Goal: Information Seeking & Learning: Learn about a topic

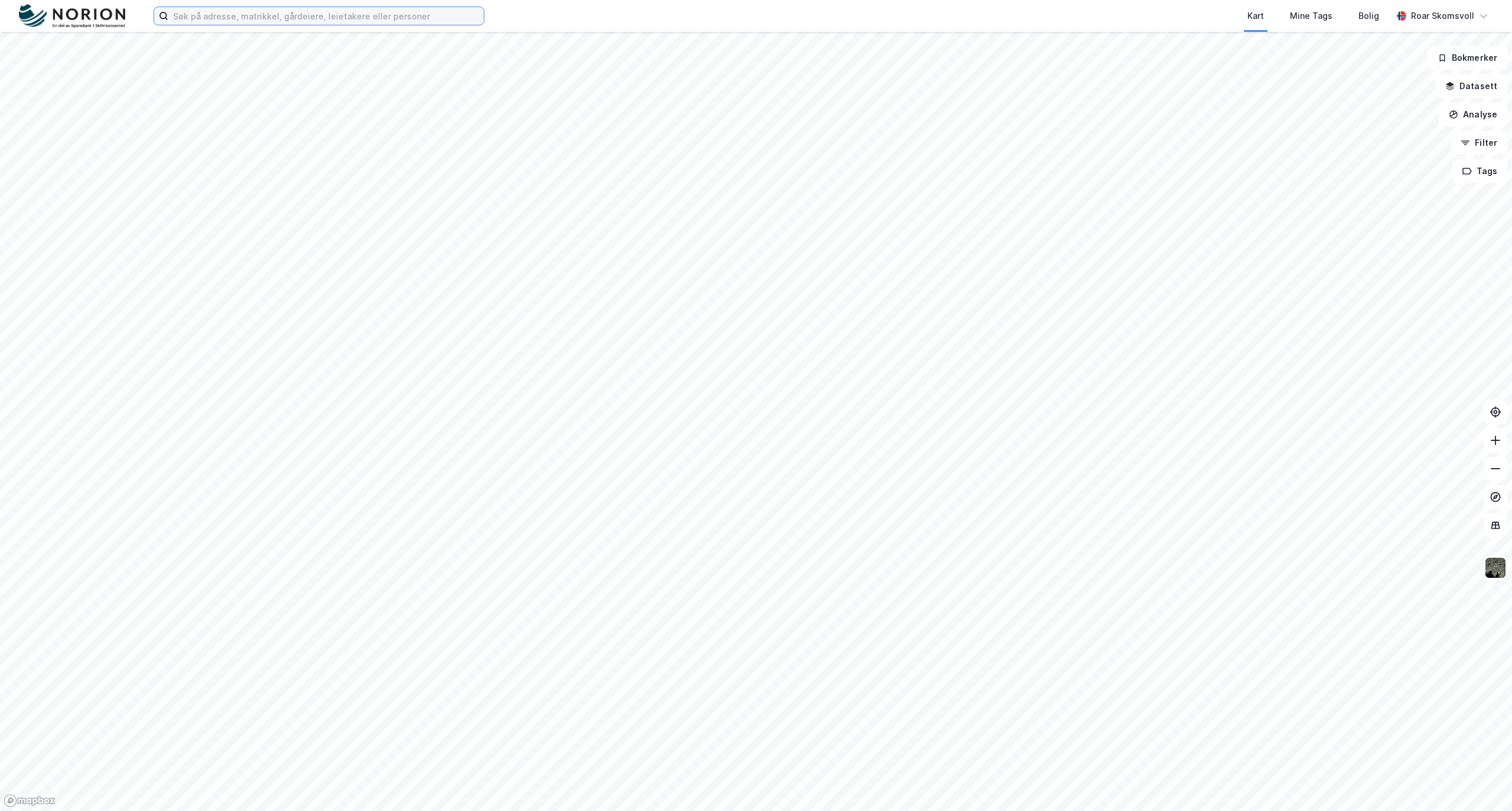
drag, startPoint x: 305, startPoint y: 20, endPoint x: 337, endPoint y: 19, distance: 32.0
click at [305, 20] on input at bounding box center [325, 16] width 315 height 18
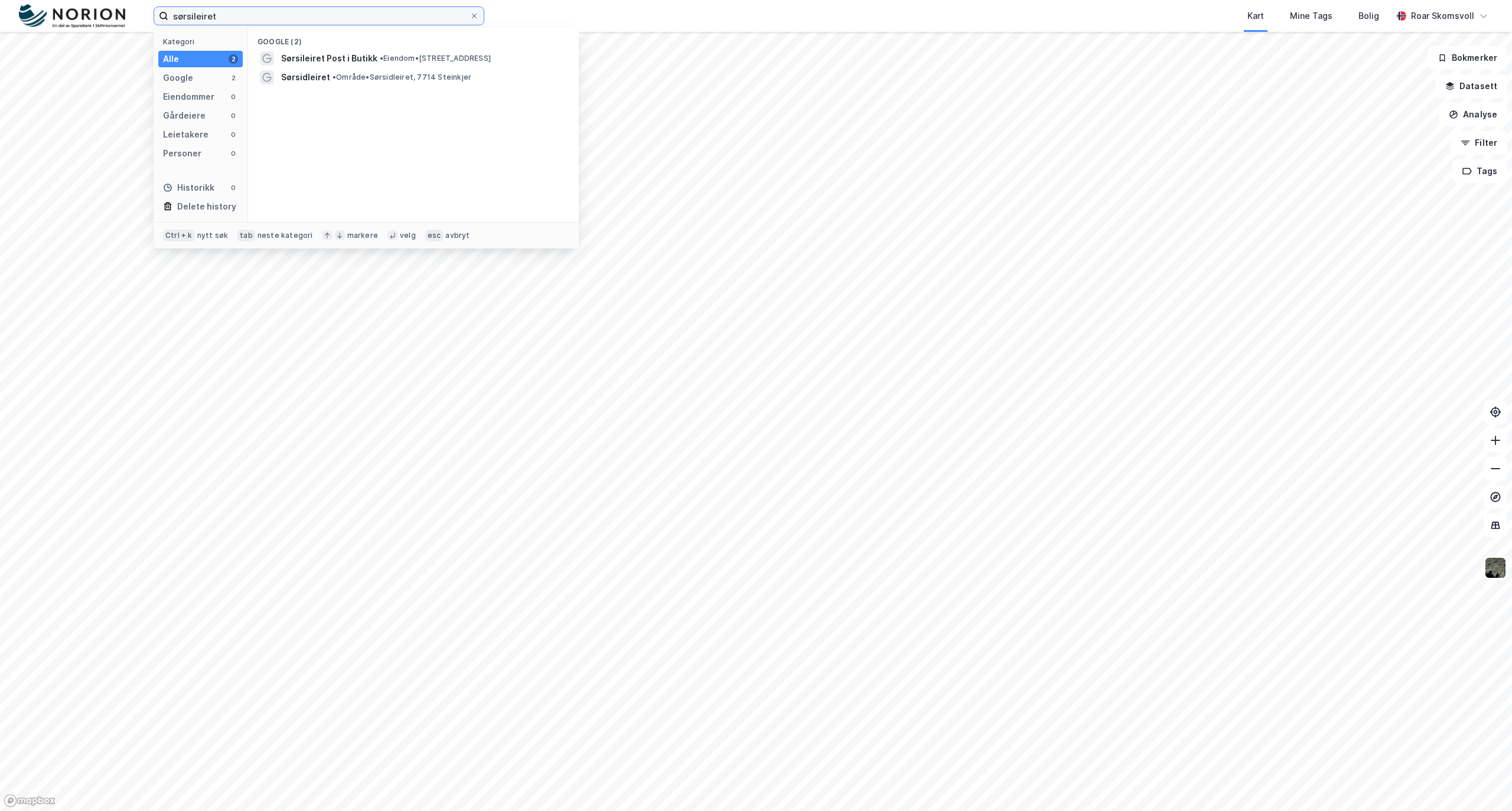
drag, startPoint x: 265, startPoint y: 20, endPoint x: 87, endPoint y: 10, distance: 178.3
click at [87, 10] on div "sørsileiret Kategori Alle 2 Google 2 Eiendommer 0 Gårdeiere 0 Leietakere 0 Pers…" at bounding box center [756, 16] width 1512 height 32
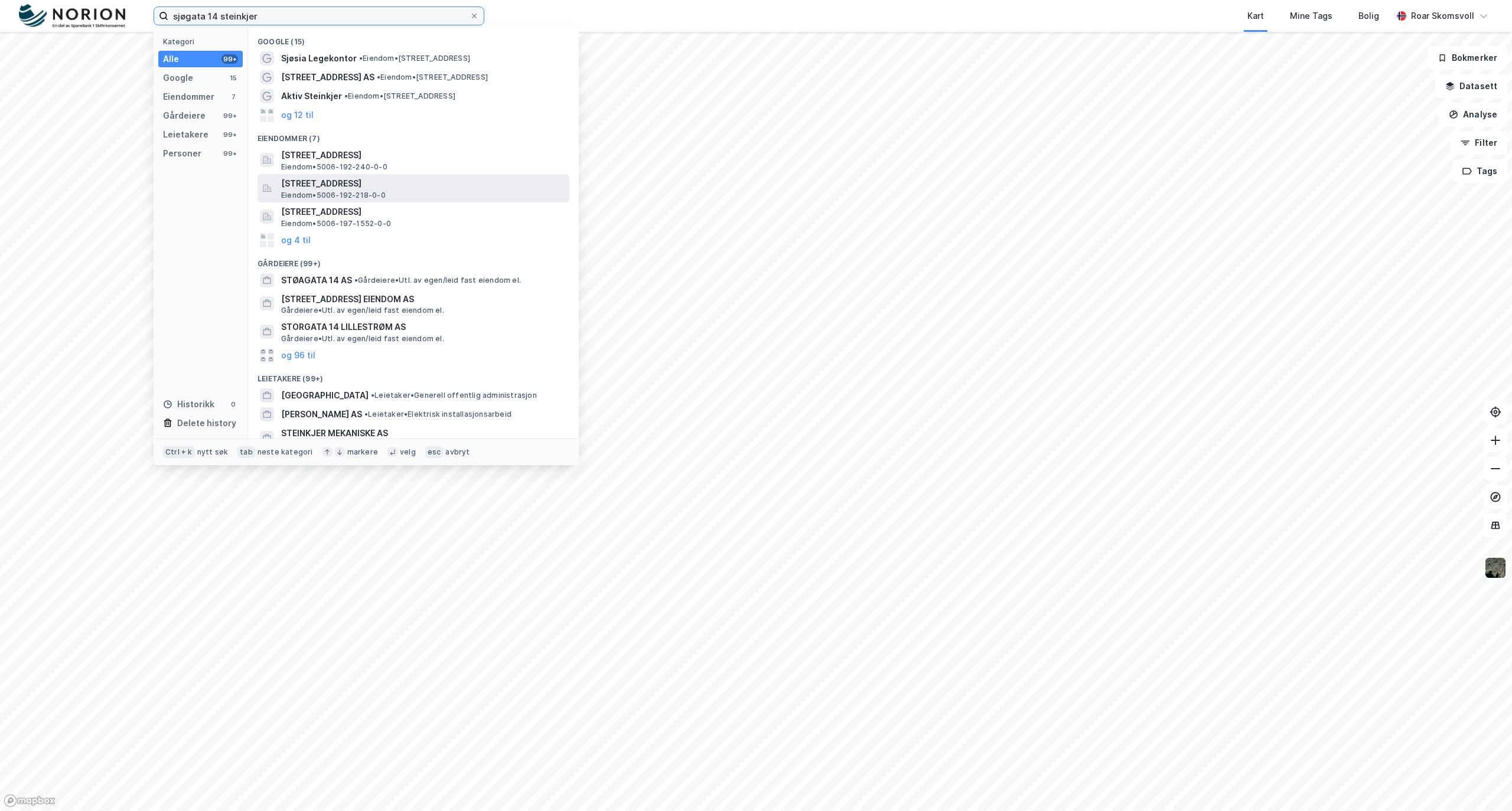
type input "sjøgata 14 steinkjer"
click at [345, 187] on span "[STREET_ADDRESS]" at bounding box center [423, 184] width 284 height 14
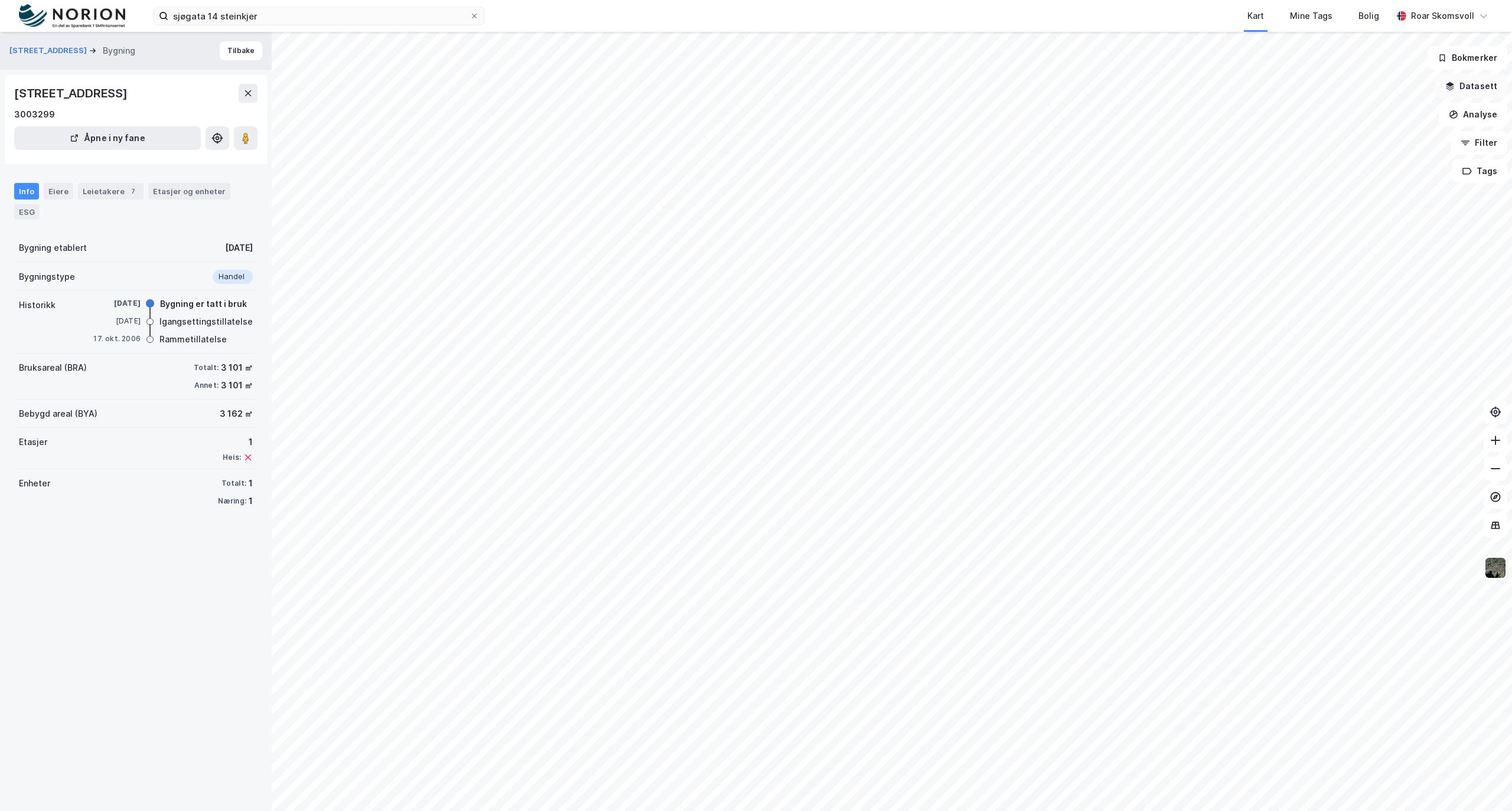
click at [1477, 84] on button "Datasett" at bounding box center [1471, 86] width 72 height 23
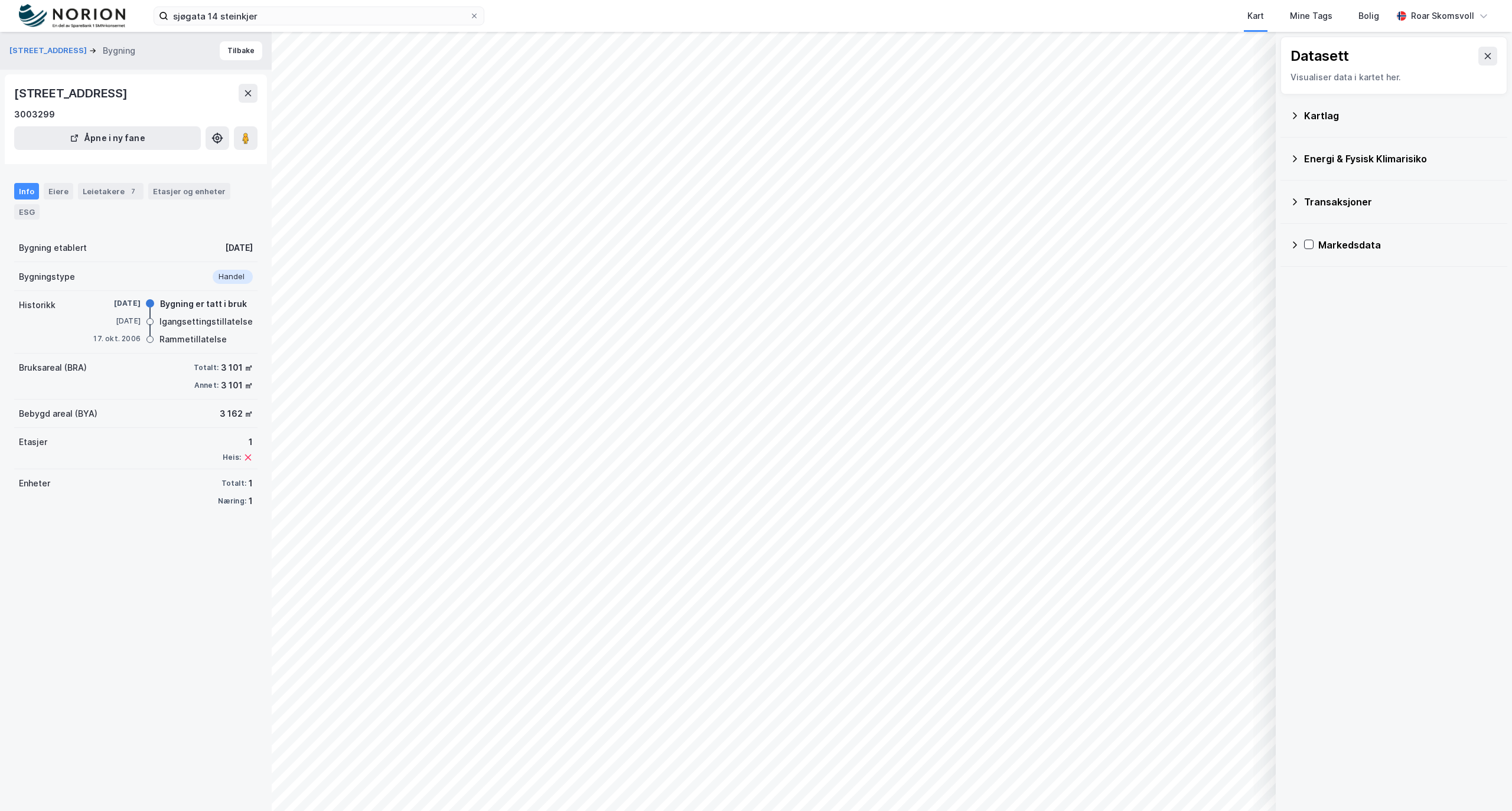
click at [1299, 115] on div "Kartlag" at bounding box center [1393, 115] width 208 height 28
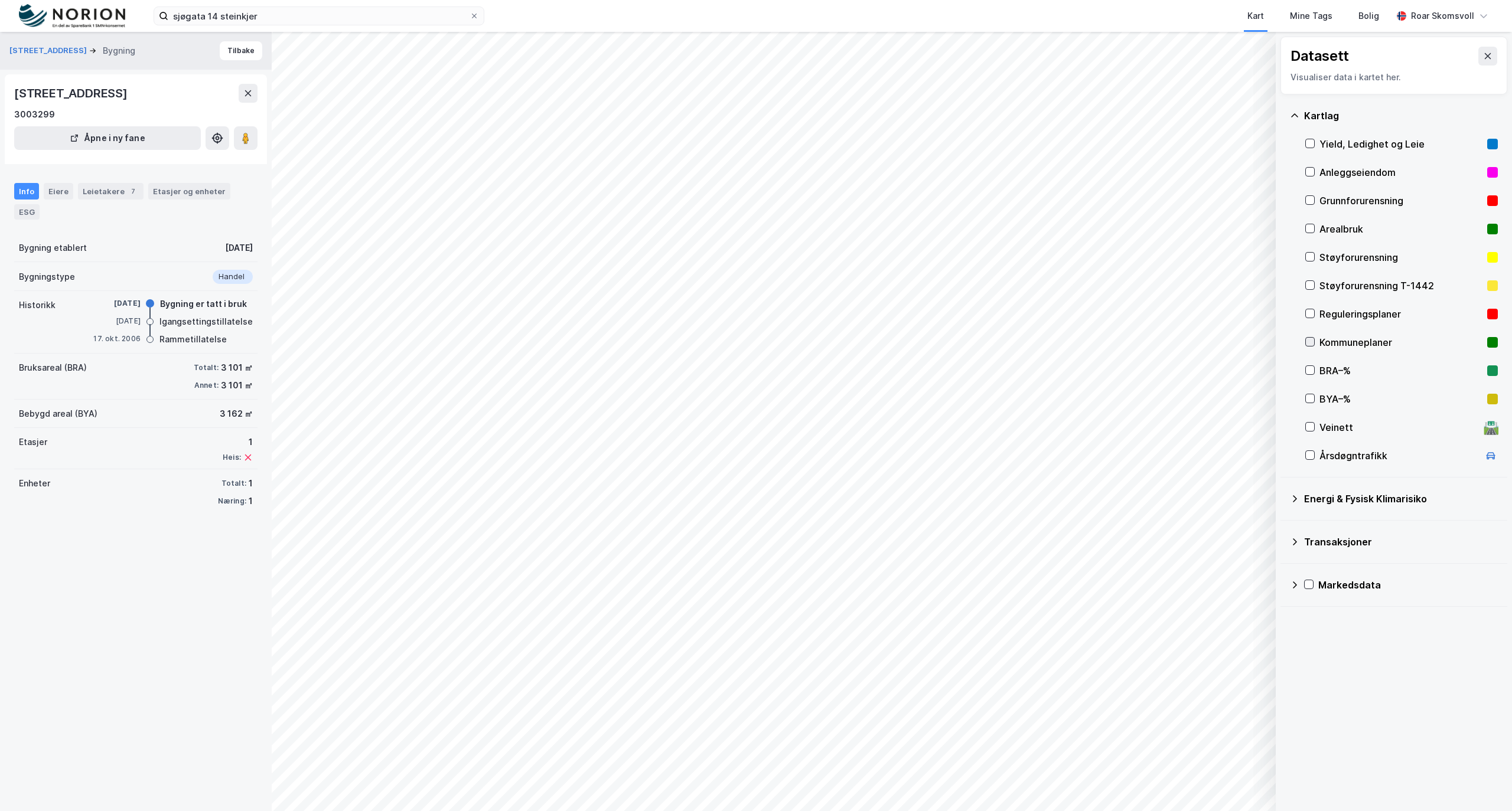
click at [1312, 338] on icon at bounding box center [1310, 342] width 8 height 8
click at [1308, 340] on icon at bounding box center [1310, 342] width 8 height 8
click at [1312, 315] on icon at bounding box center [1310, 313] width 8 height 8
click at [1198, 784] on button "Vis" at bounding box center [1215, 780] width 98 height 19
click at [1198, 784] on button "Lukk" at bounding box center [1183, 780] width 163 height 19
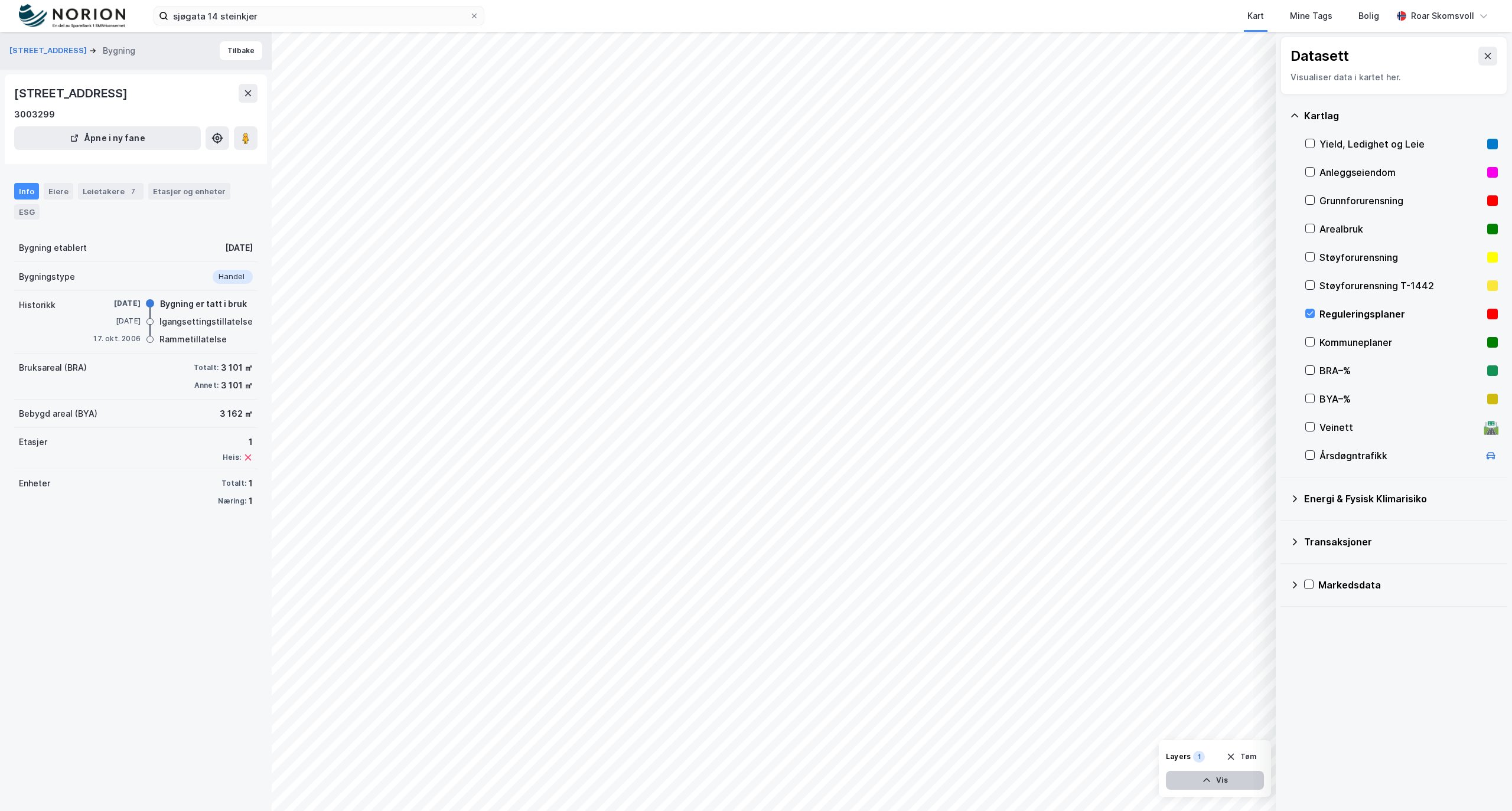
click at [1203, 780] on icon "button" at bounding box center [1207, 780] width 9 height 9
click at [1210, 752] on icon at bounding box center [1209, 755] width 8 height 5
click at [1210, 752] on icon at bounding box center [1209, 754] width 9 height 9
click at [1250, 752] on icon at bounding box center [1252, 754] width 9 height 9
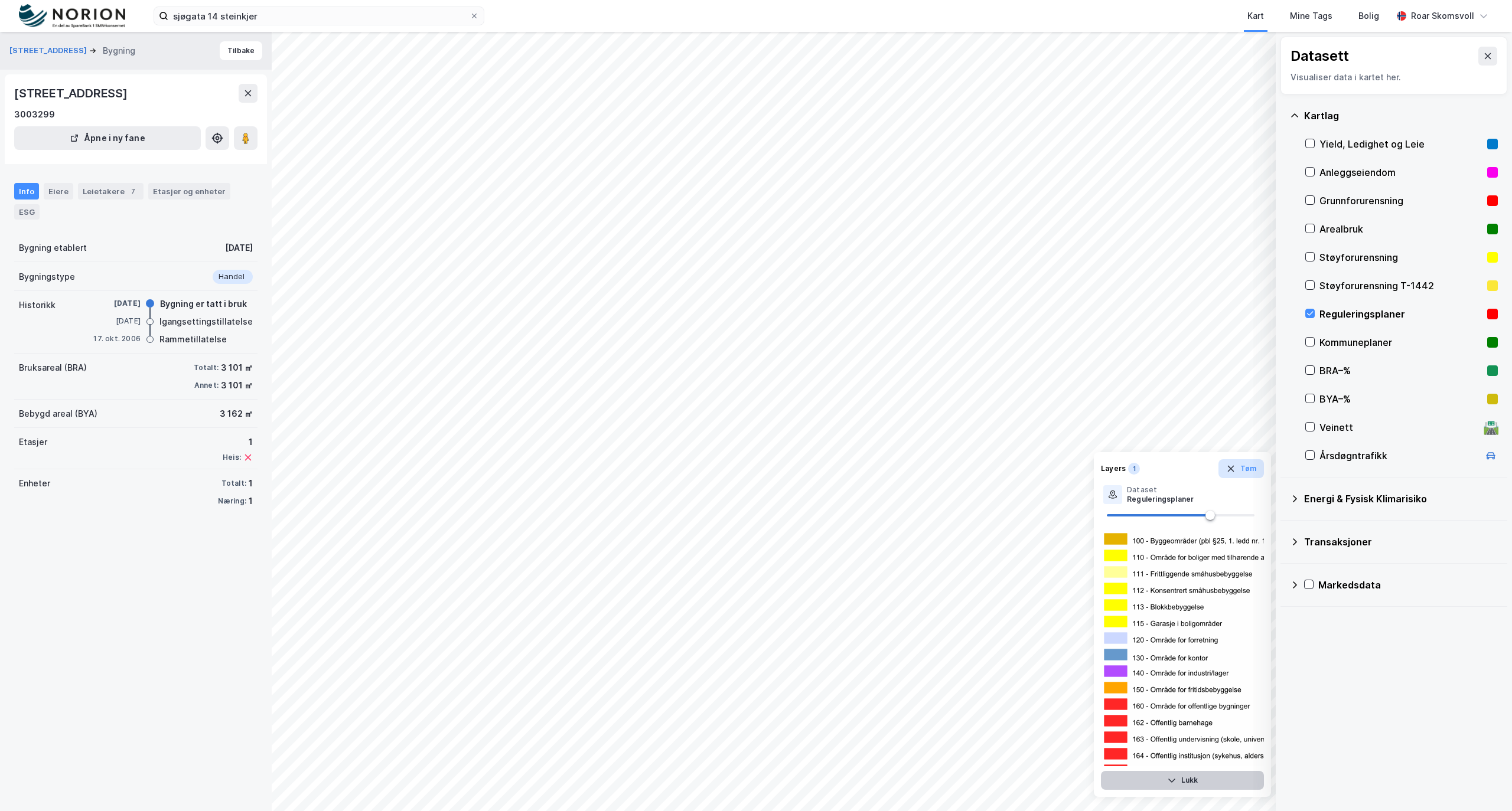
click at [1240, 466] on button "Tøm" at bounding box center [1241, 468] width 46 height 19
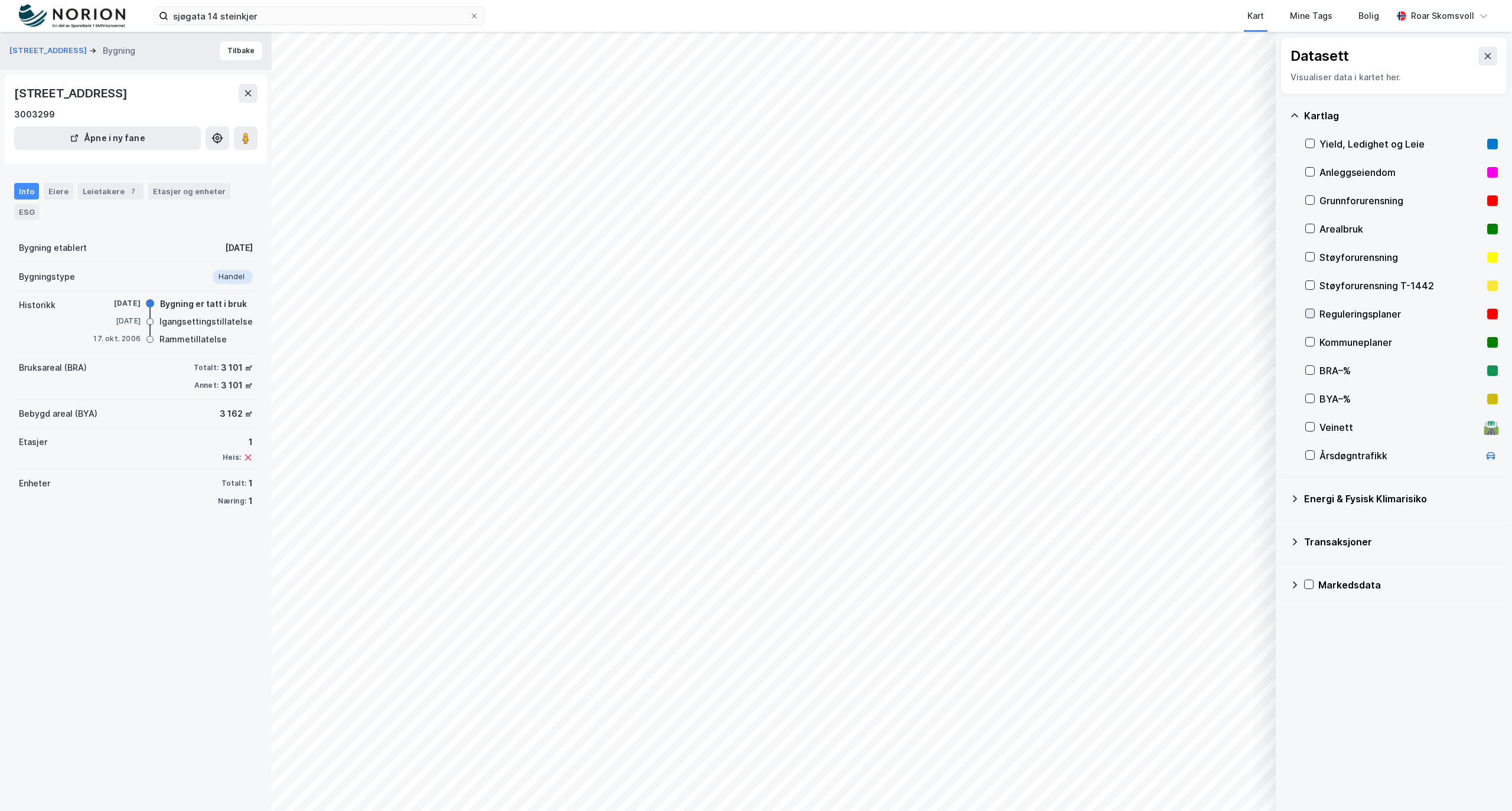
click at [1314, 313] on div at bounding box center [1310, 314] width 9 height 9
click at [59, 194] on div "Eiere" at bounding box center [58, 191] width 29 height 16
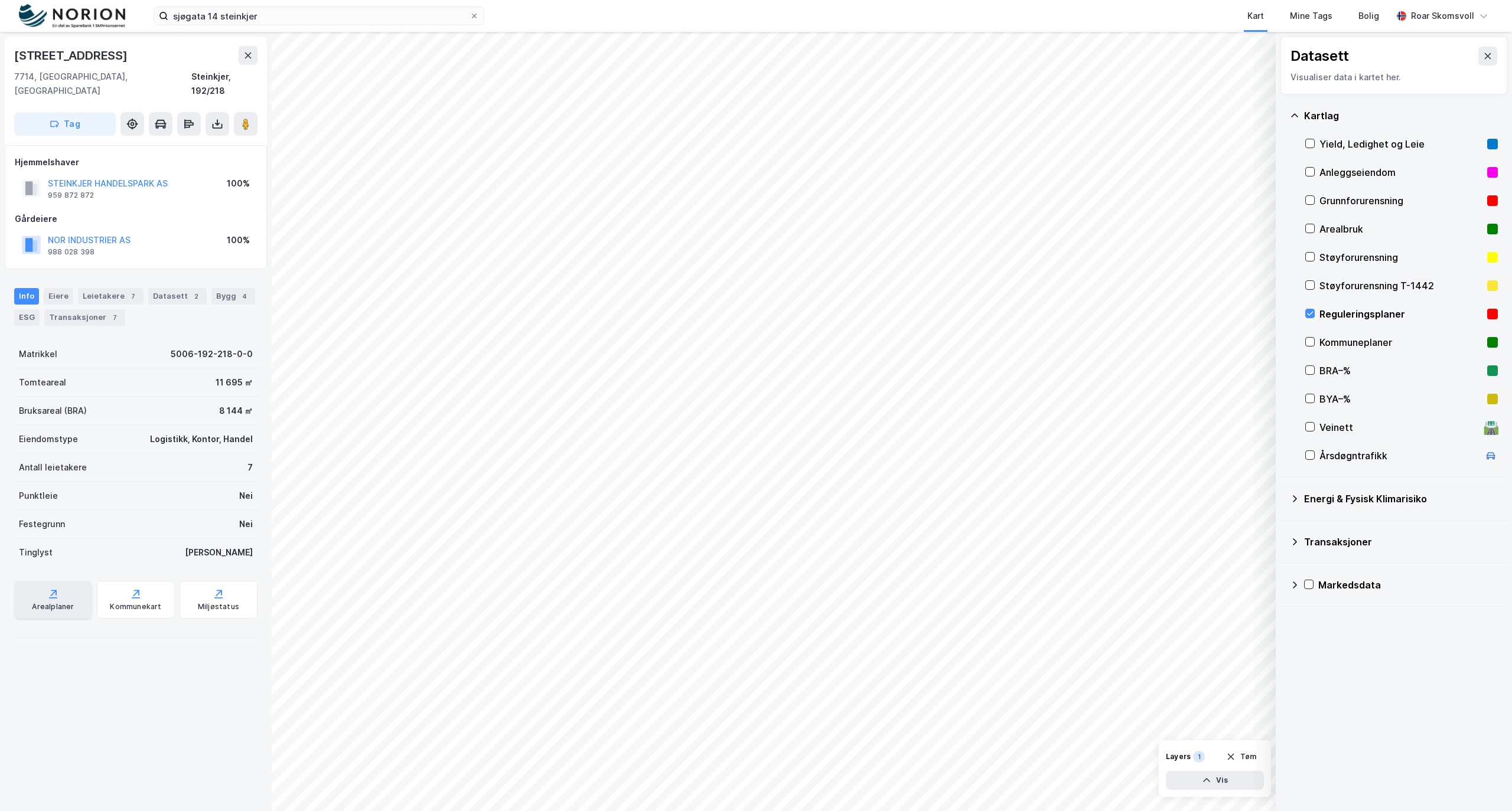
click at [44, 583] on div "Arealplaner" at bounding box center [53, 600] width 78 height 38
click at [123, 602] on div "Kommunekart" at bounding box center [135, 607] width 52 height 9
